Goal: Navigation & Orientation: Find specific page/section

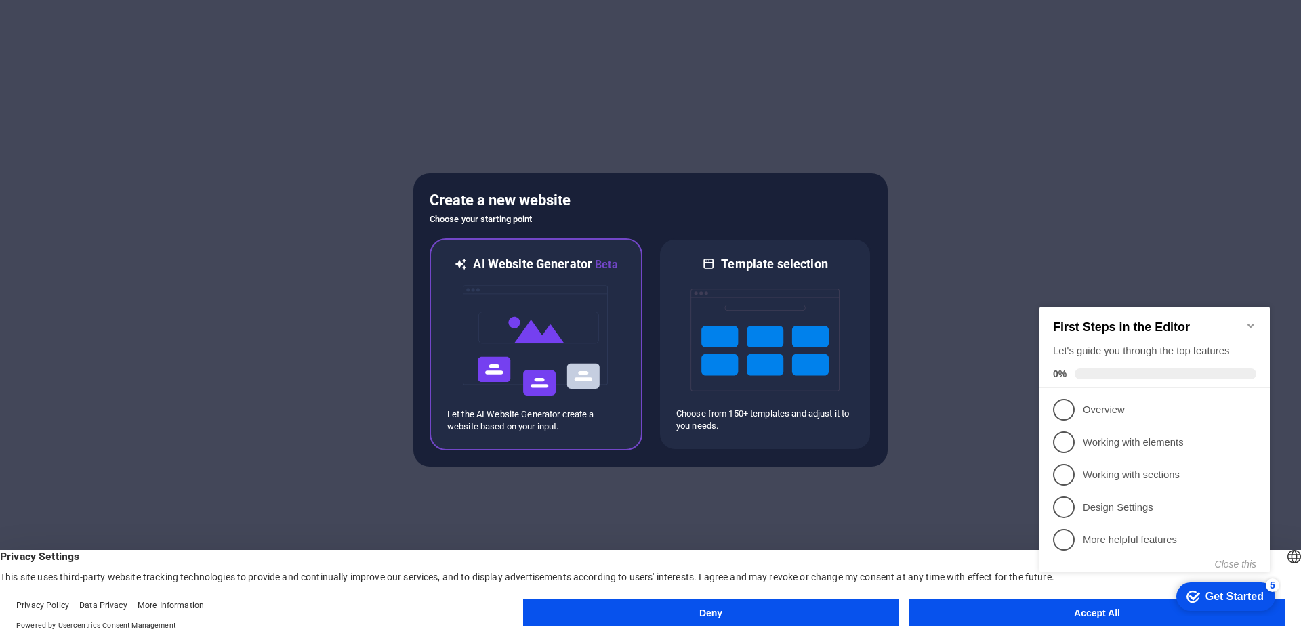
click at [617, 269] on span "Beta" at bounding box center [605, 264] width 26 height 13
